Goal: Navigation & Orientation: Find specific page/section

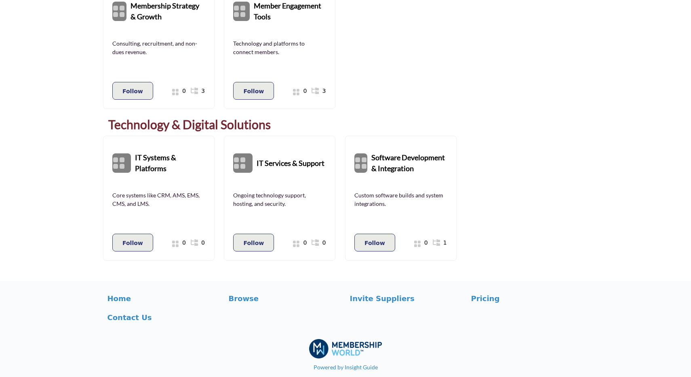
scroll to position [916, 0]
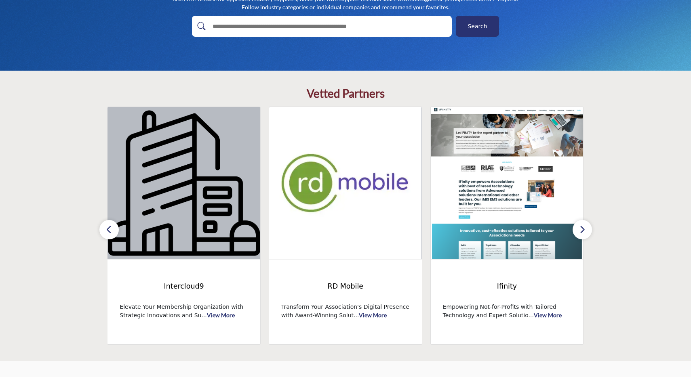
scroll to position [140, 0]
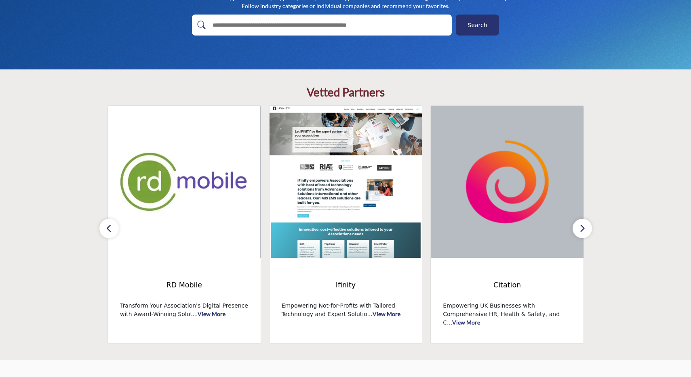
click at [580, 229] on icon "button" at bounding box center [582, 228] width 6 height 10
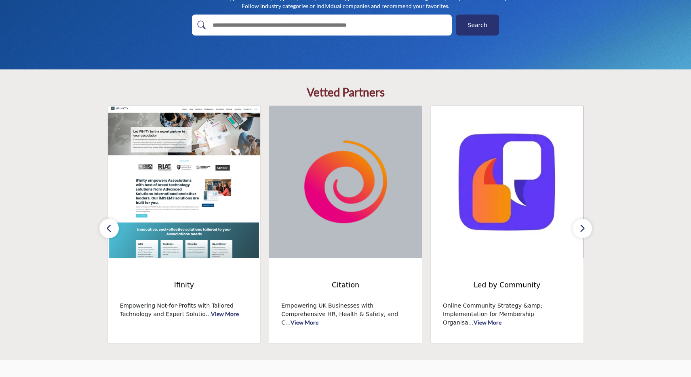
click at [580, 229] on icon "button" at bounding box center [582, 228] width 6 height 10
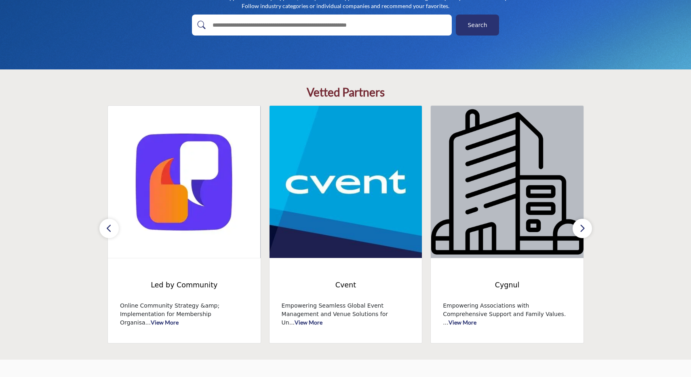
click at [580, 229] on icon "button" at bounding box center [582, 228] width 6 height 10
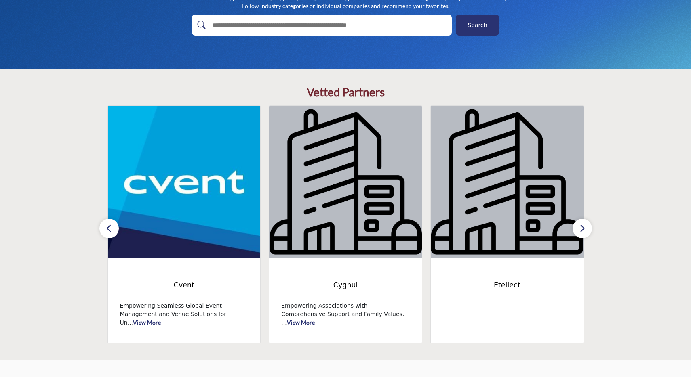
click at [580, 229] on icon "button" at bounding box center [582, 228] width 6 height 10
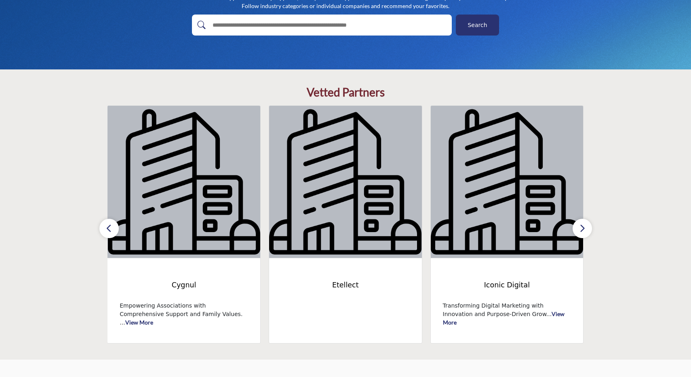
click at [580, 229] on icon "button" at bounding box center [582, 228] width 6 height 10
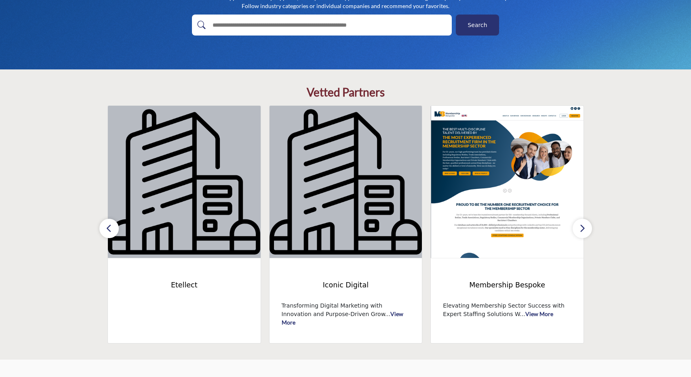
click at [580, 229] on icon "button" at bounding box center [582, 228] width 6 height 10
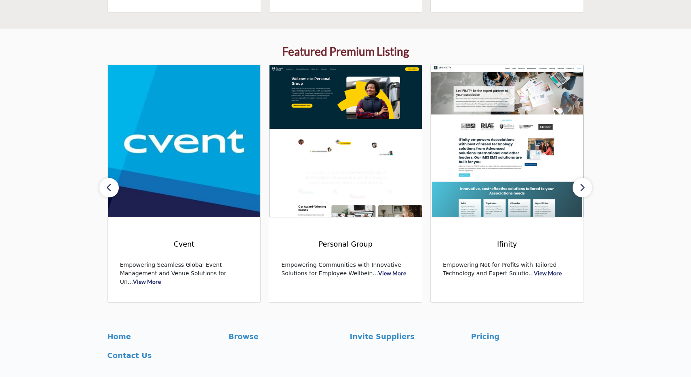
scroll to position [472, 0]
click at [587, 189] on button "button" at bounding box center [581, 187] width 19 height 19
click at [585, 189] on icon "button" at bounding box center [582, 187] width 6 height 10
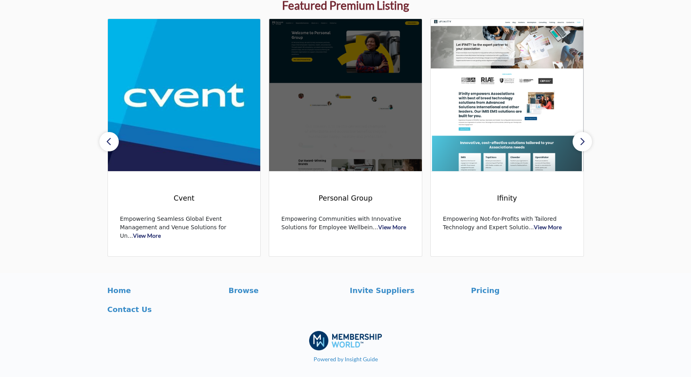
scroll to position [0, 0]
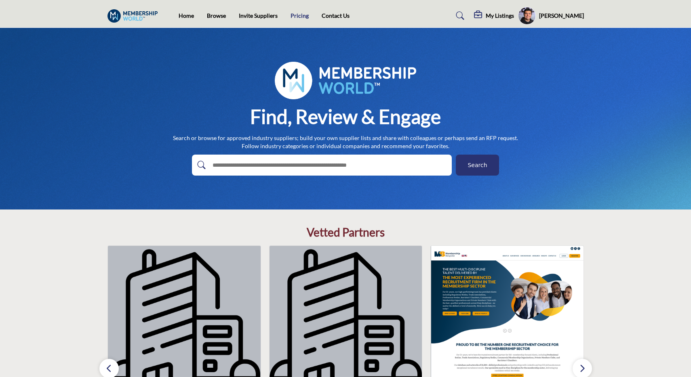
click at [296, 16] on link "Pricing" at bounding box center [299, 15] width 18 height 7
